Goal: Find specific page/section

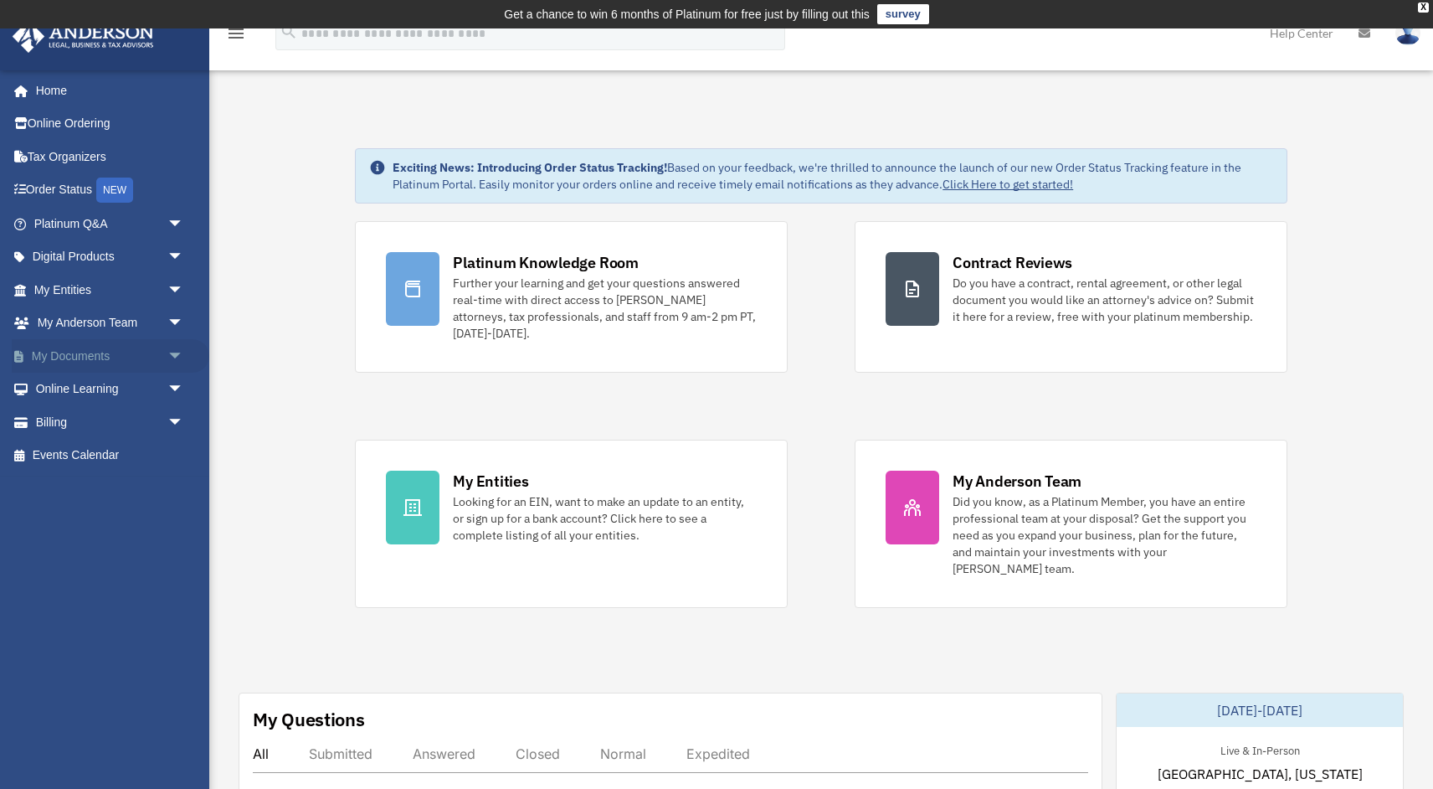
click at [181, 347] on span "arrow_drop_down" at bounding box center [183, 356] width 33 height 34
click at [71, 385] on link "Box" at bounding box center [116, 389] width 186 height 33
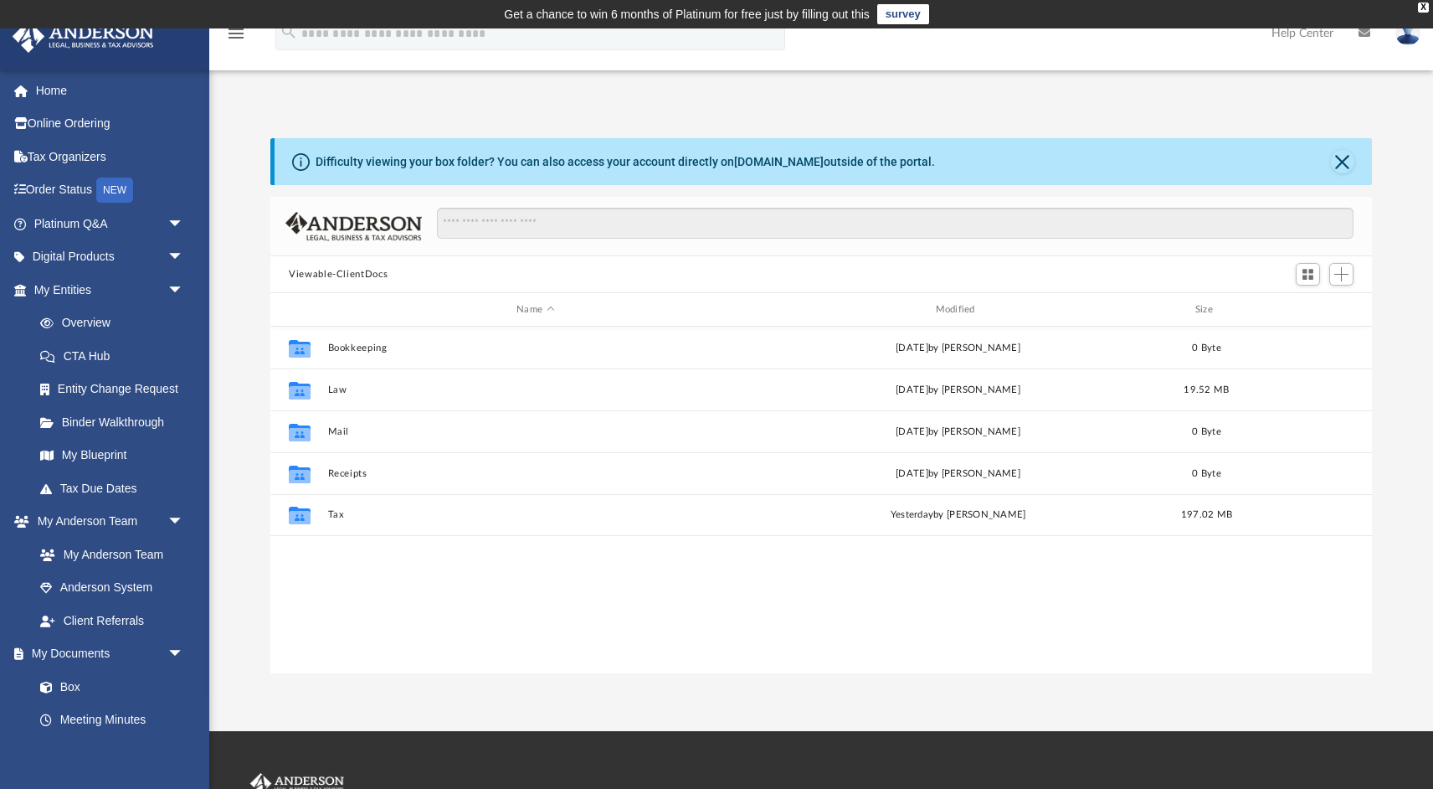
scroll to position [380, 1101]
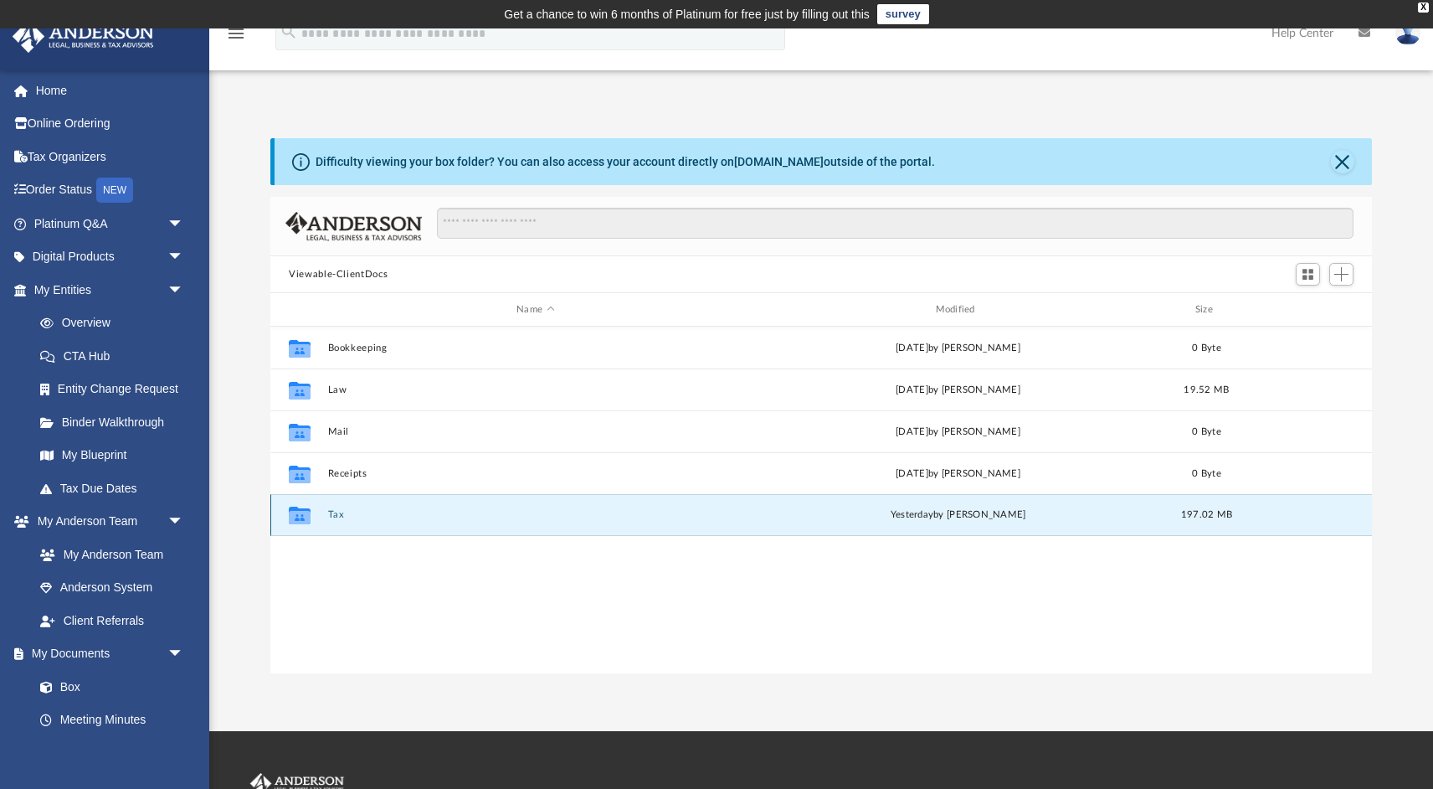
click at [333, 514] on button "Tax" at bounding box center [535, 514] width 415 height 11
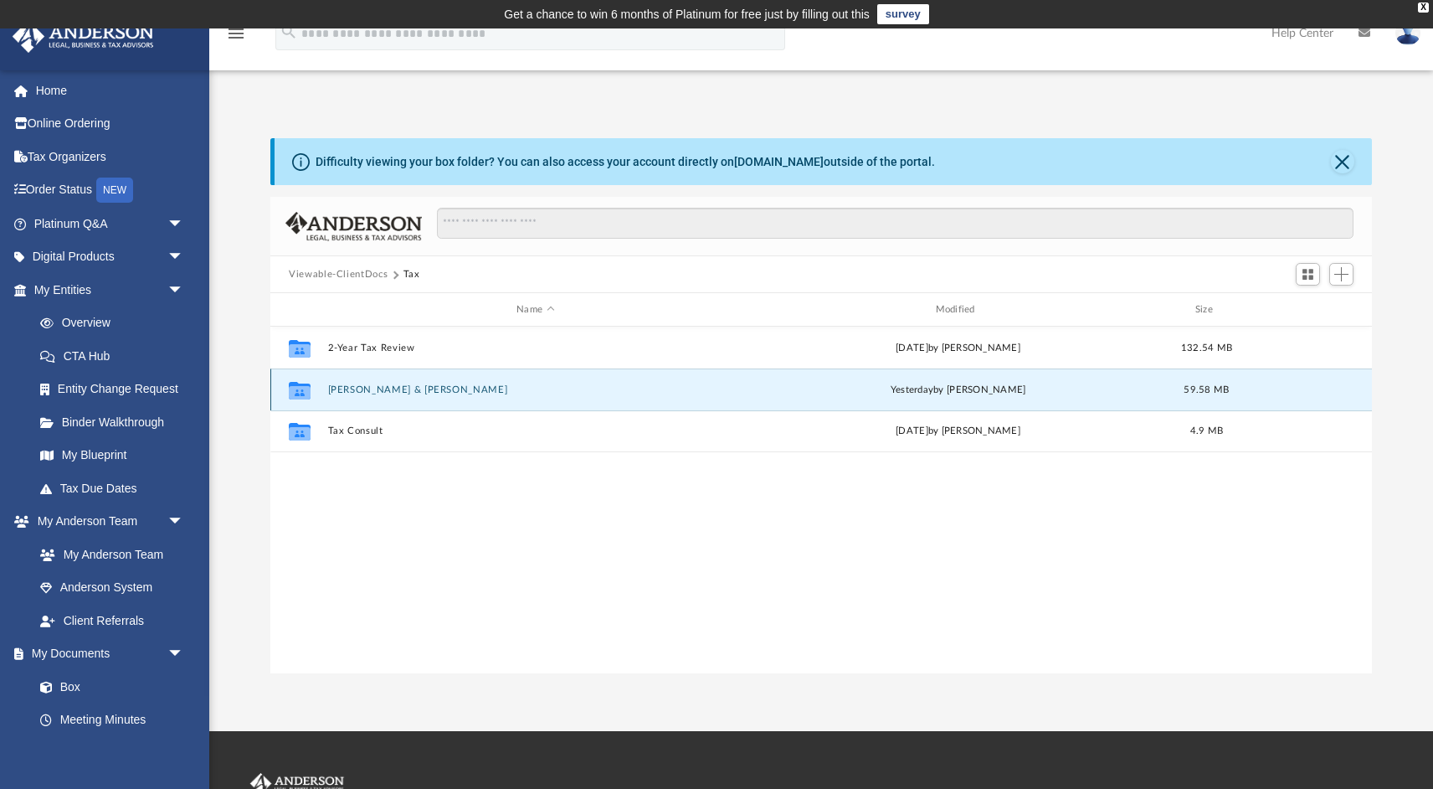
click at [393, 387] on button "Agarwal, Amit & Vandana" at bounding box center [535, 389] width 415 height 11
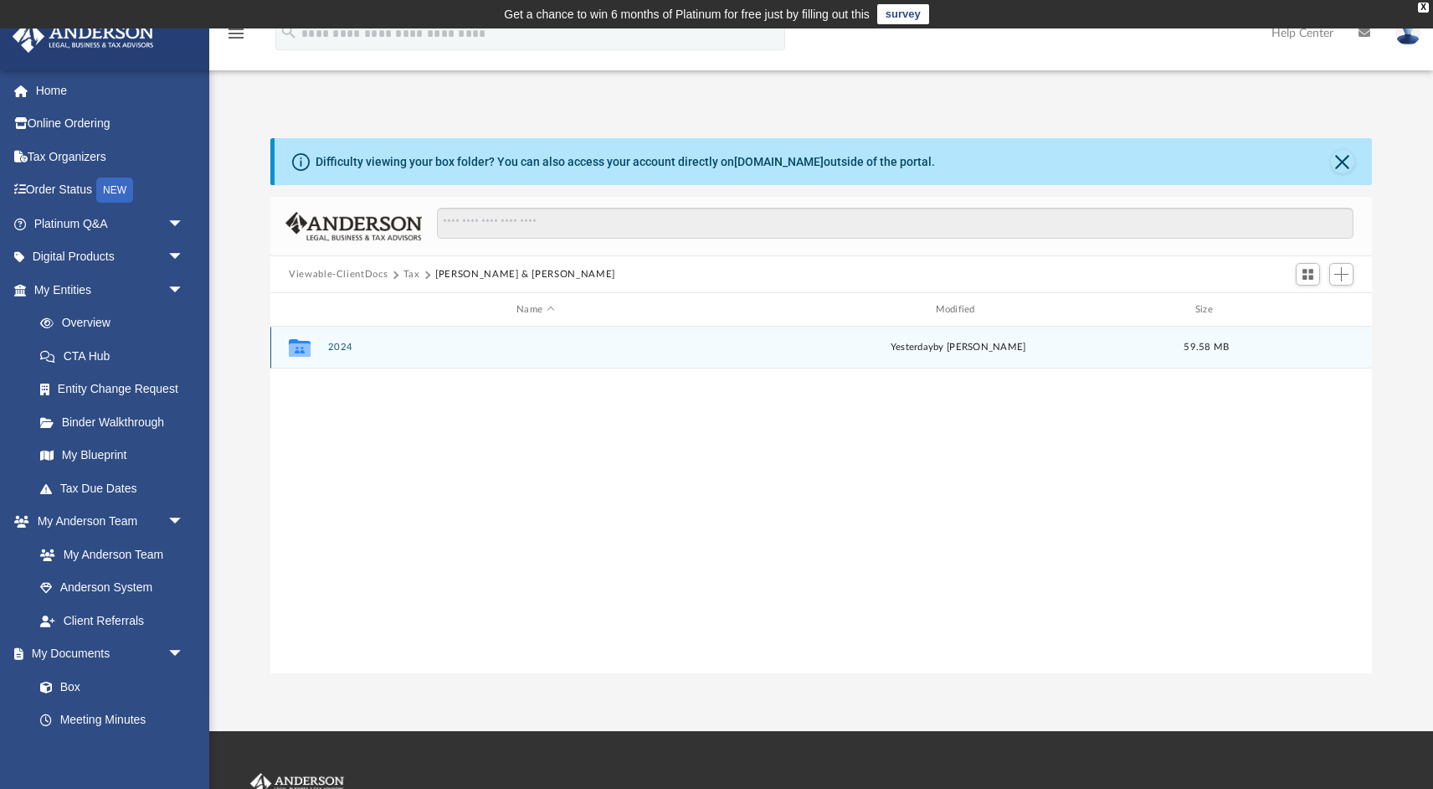
click at [350, 342] on button "2024" at bounding box center [535, 347] width 415 height 11
